Goal: Task Accomplishment & Management: Use online tool/utility

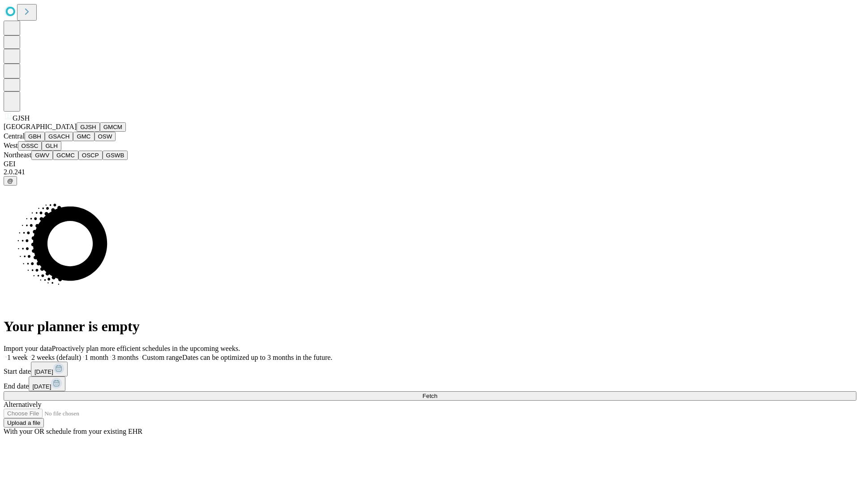
click at [77, 132] on button "GJSH" at bounding box center [88, 126] width 23 height 9
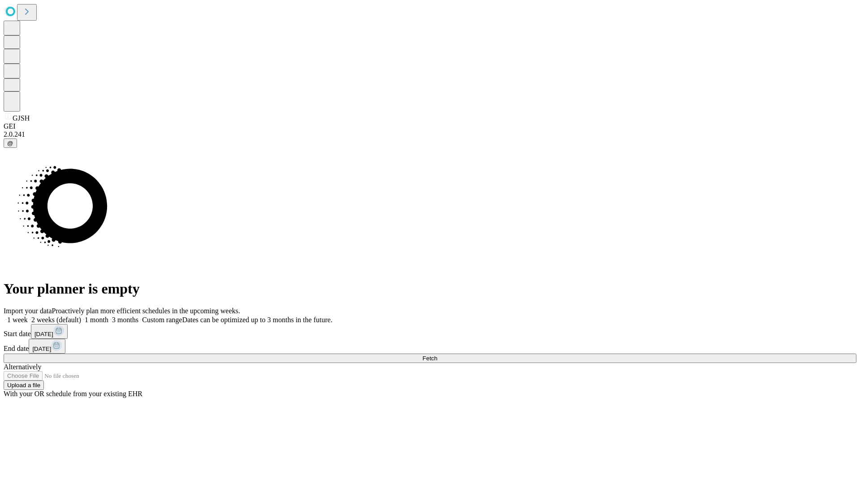
click at [28, 316] on label "1 week" at bounding box center [16, 320] width 24 height 8
click at [437, 355] on span "Fetch" at bounding box center [429, 358] width 15 height 7
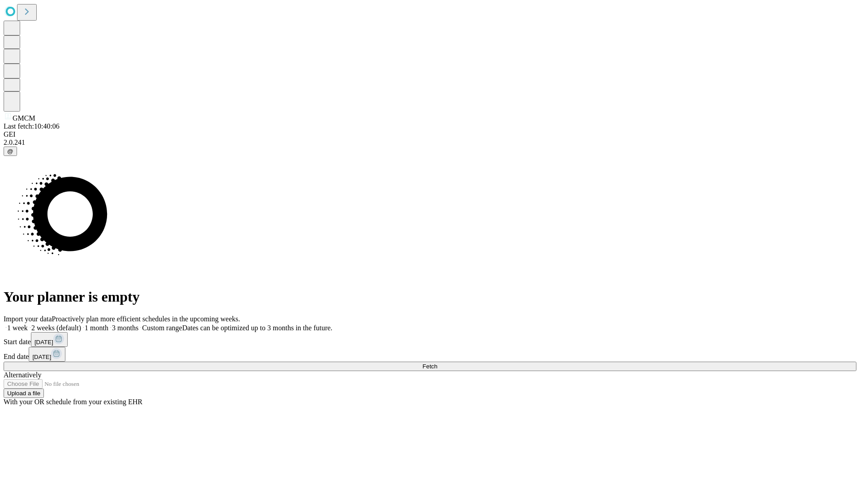
click at [28, 324] on label "1 week" at bounding box center [16, 328] width 24 height 8
click at [437, 363] on span "Fetch" at bounding box center [429, 366] width 15 height 7
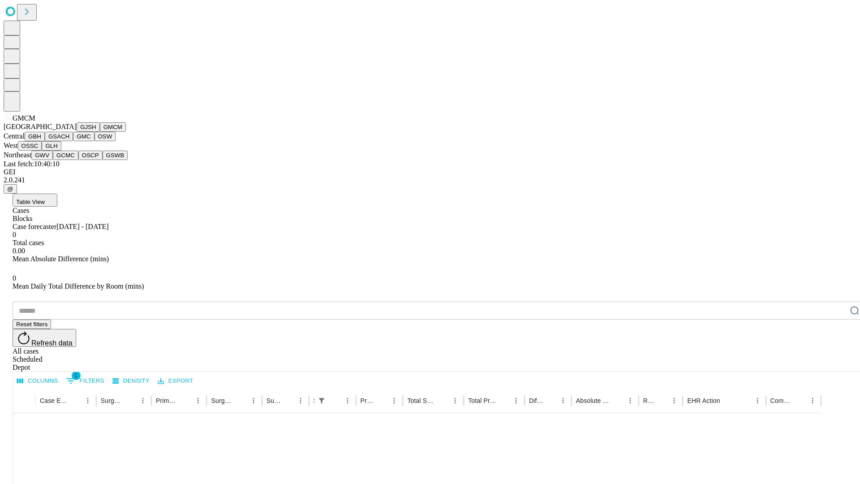
click at [45, 141] on button "GBH" at bounding box center [35, 136] width 20 height 9
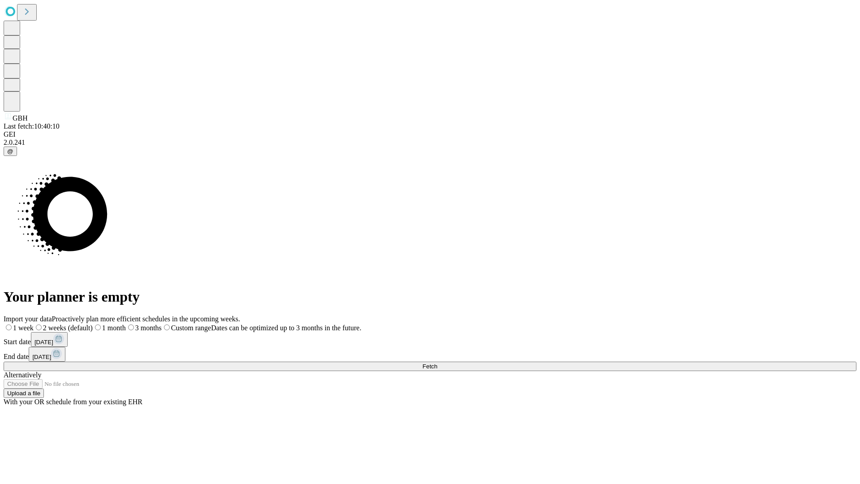
click at [437, 363] on span "Fetch" at bounding box center [429, 366] width 15 height 7
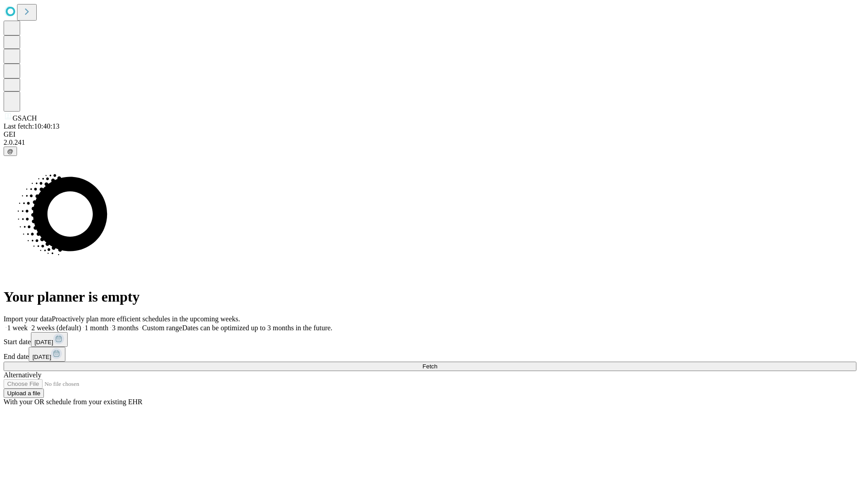
click at [28, 324] on label "1 week" at bounding box center [16, 328] width 24 height 8
click at [437, 363] on span "Fetch" at bounding box center [429, 366] width 15 height 7
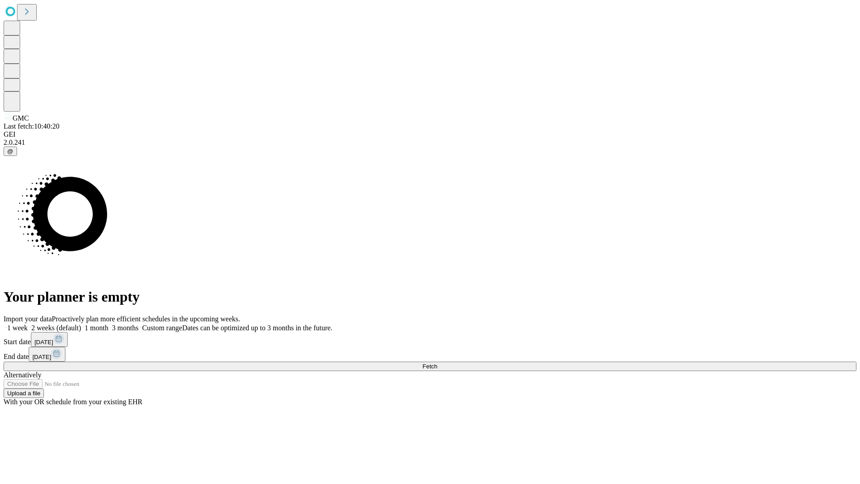
click at [28, 324] on label "1 week" at bounding box center [16, 328] width 24 height 8
click at [437, 363] on span "Fetch" at bounding box center [429, 366] width 15 height 7
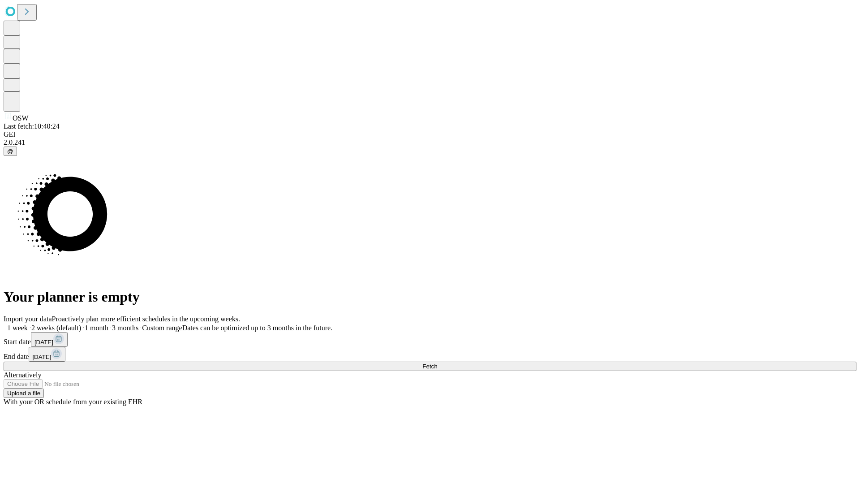
click at [28, 324] on label "1 week" at bounding box center [16, 328] width 24 height 8
click at [437, 363] on span "Fetch" at bounding box center [429, 366] width 15 height 7
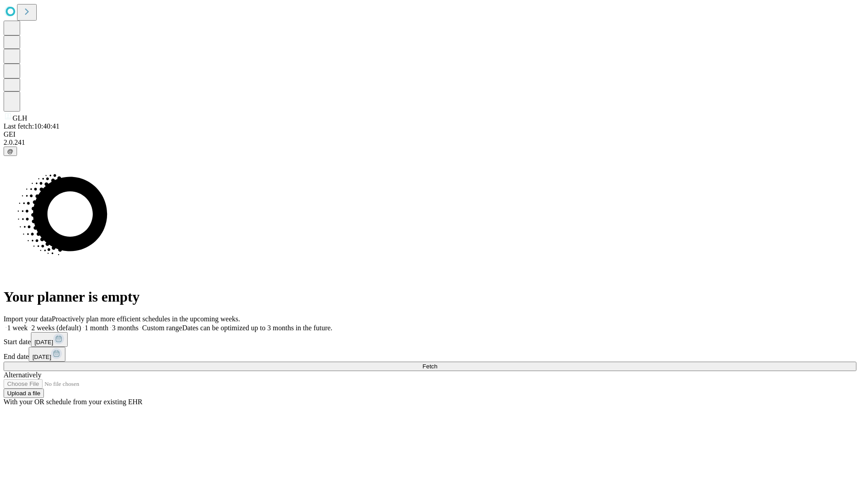
click at [28, 324] on label "1 week" at bounding box center [16, 328] width 24 height 8
click at [437, 363] on span "Fetch" at bounding box center [429, 366] width 15 height 7
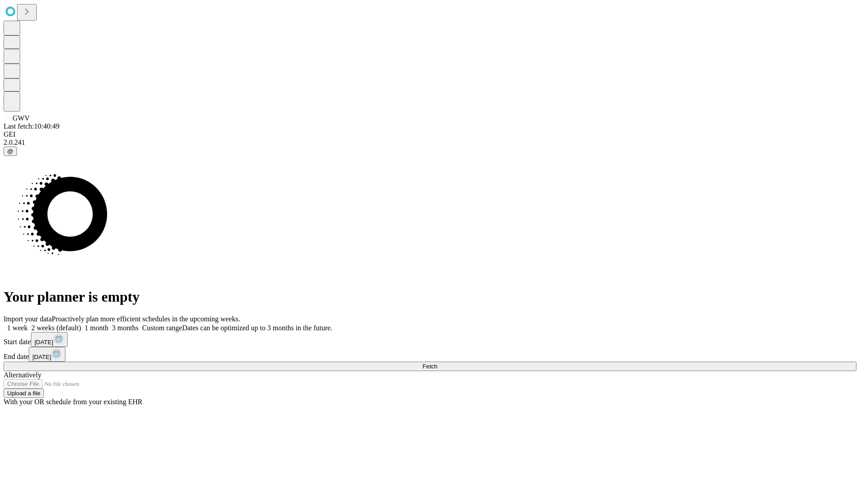
click at [28, 324] on label "1 week" at bounding box center [16, 328] width 24 height 8
click at [437, 363] on span "Fetch" at bounding box center [429, 366] width 15 height 7
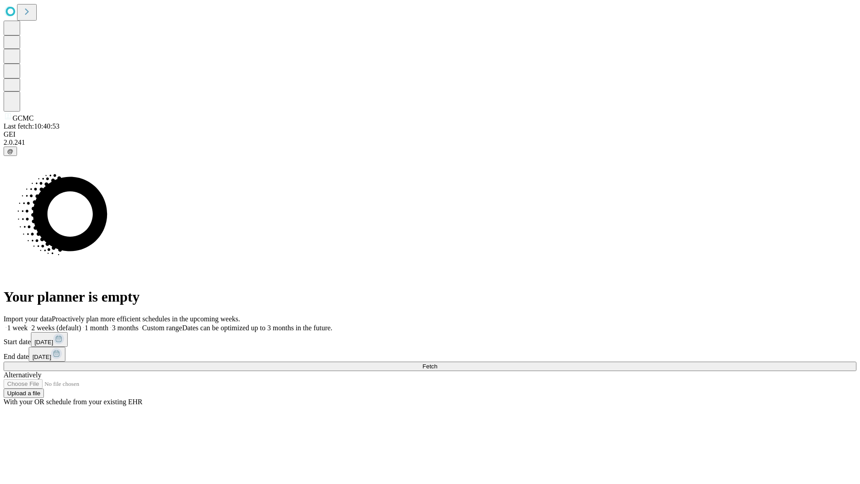
click at [437, 363] on span "Fetch" at bounding box center [429, 366] width 15 height 7
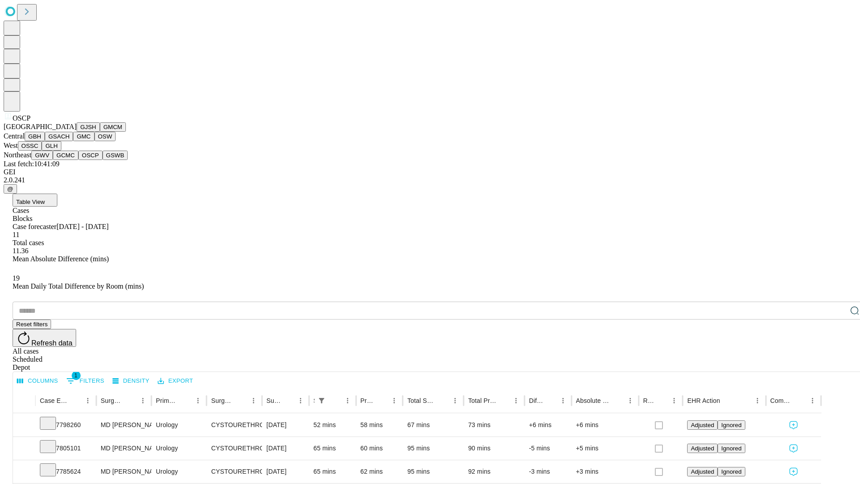
click at [103, 160] on button "GSWB" at bounding box center [116, 155] width 26 height 9
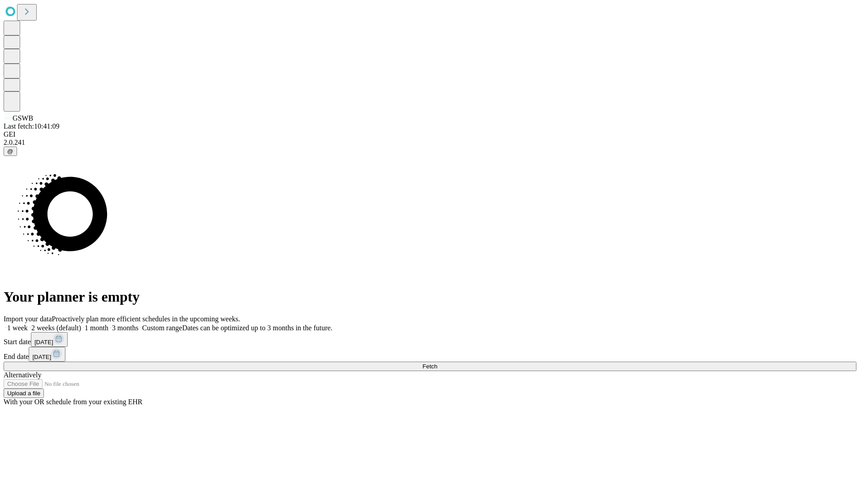
click at [28, 324] on label "1 week" at bounding box center [16, 328] width 24 height 8
click at [437, 363] on span "Fetch" at bounding box center [429, 366] width 15 height 7
